Goal: Check status: Check status

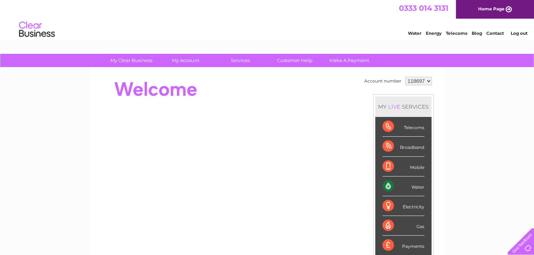
click at [417, 186] on div "Water" at bounding box center [404, 186] width 42 height 20
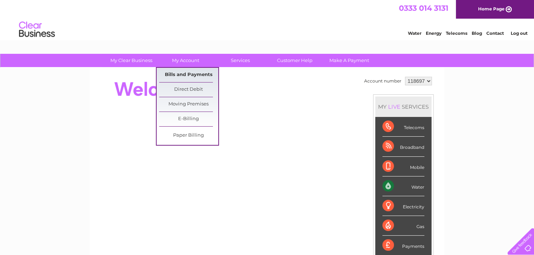
click at [188, 72] on link "Bills and Payments" at bounding box center [188, 75] width 59 height 14
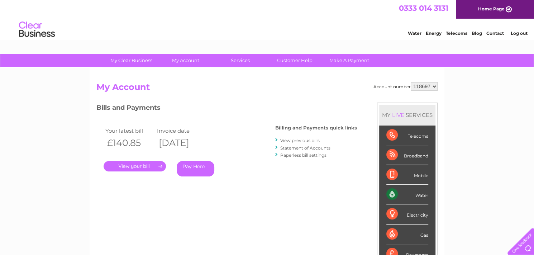
click at [434, 88] on select "118697 444686" at bounding box center [424, 86] width 27 height 9
select select "444686"
click at [411, 82] on select "118697 444686" at bounding box center [424, 86] width 27 height 9
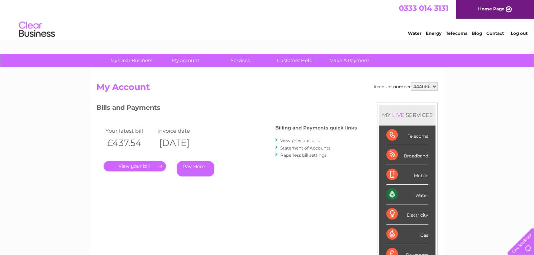
click at [130, 165] on link "." at bounding box center [135, 166] width 62 height 10
